Goal: Go to known website: Go to known website

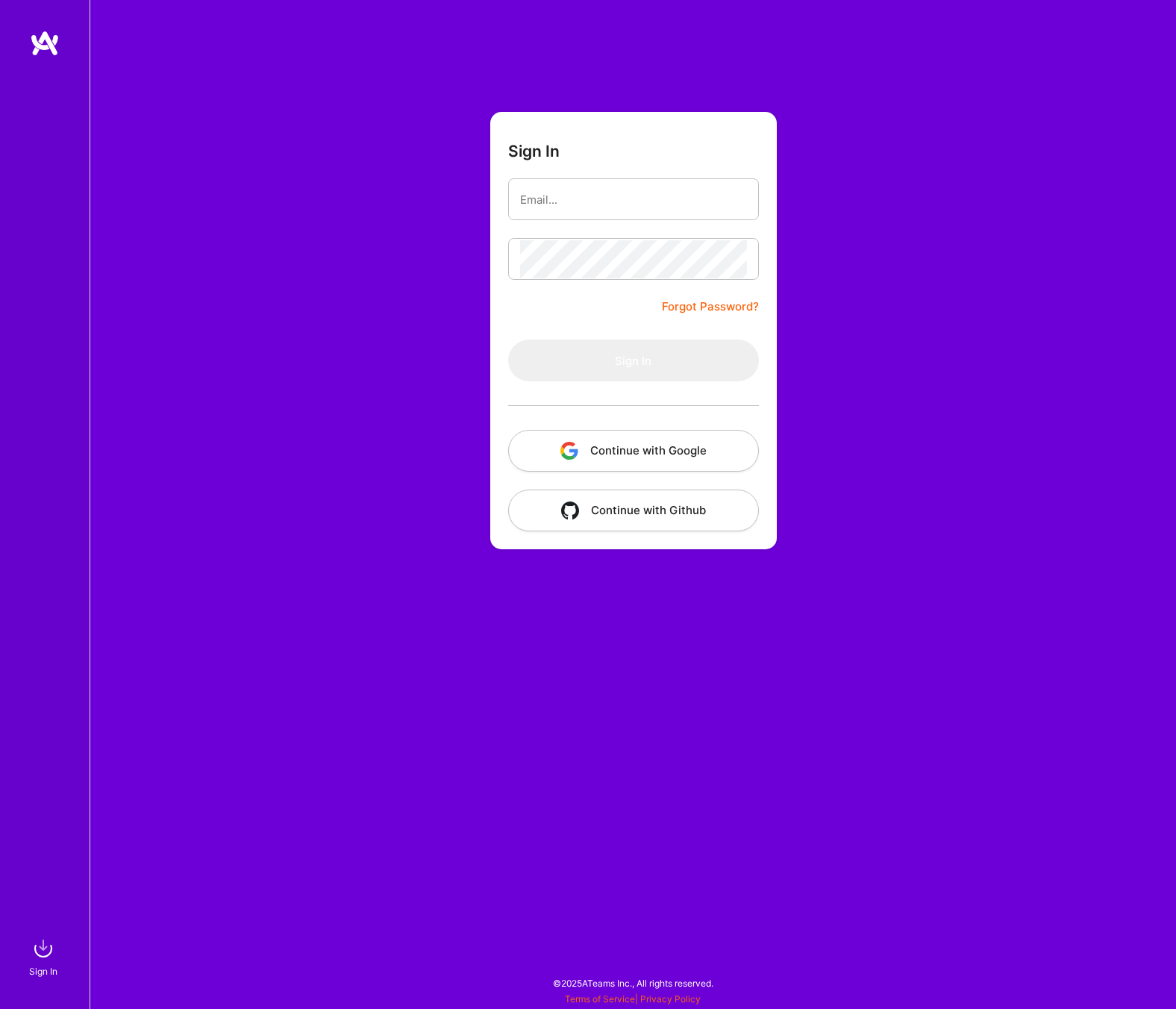
click at [612, 460] on button "Continue with Google" at bounding box center [634, 450] width 251 height 42
